Goal: Information Seeking & Learning: Learn about a topic

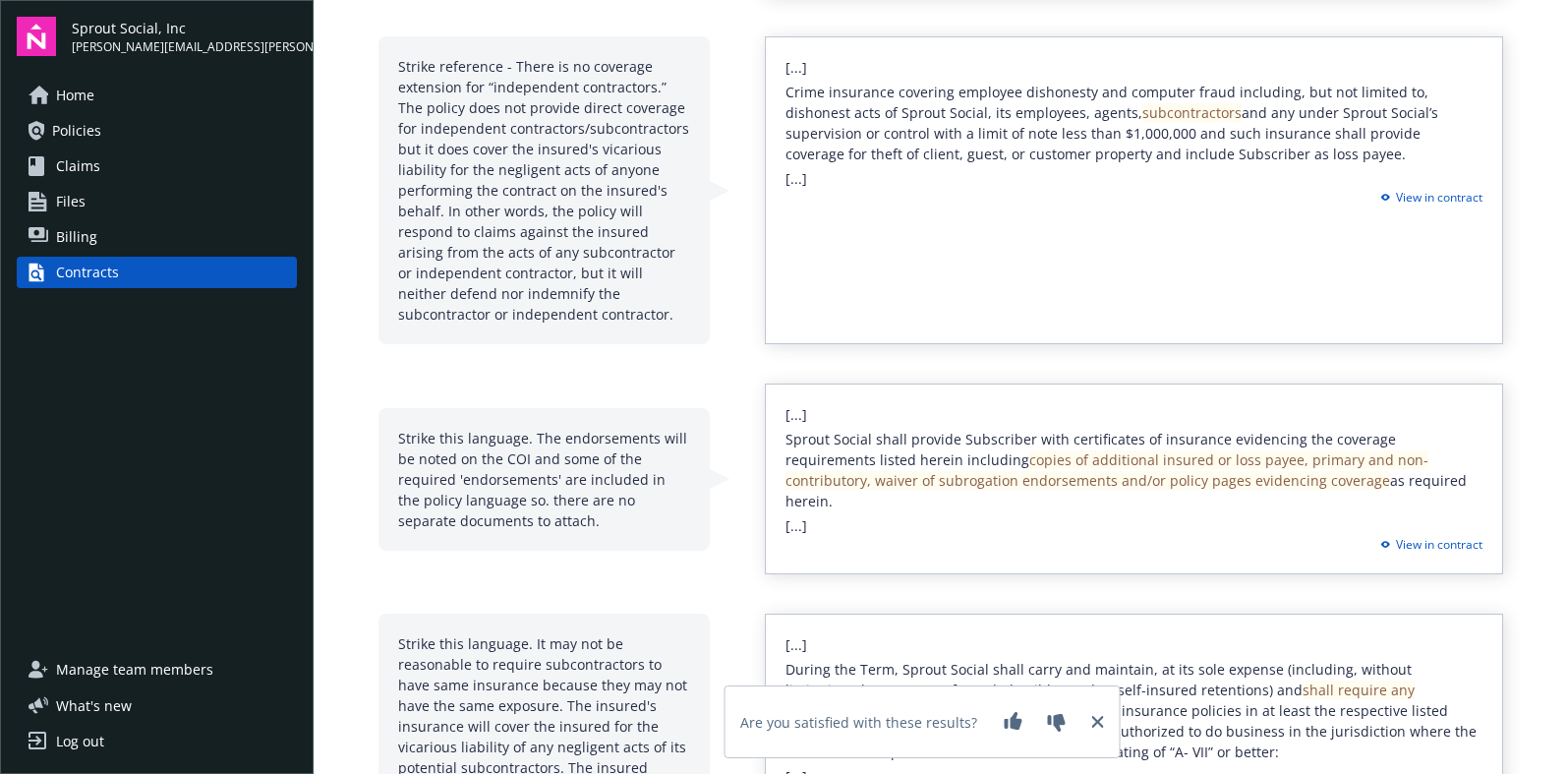
scroll to position [350, 0]
